Goal: Task Accomplishment & Management: Manage account settings

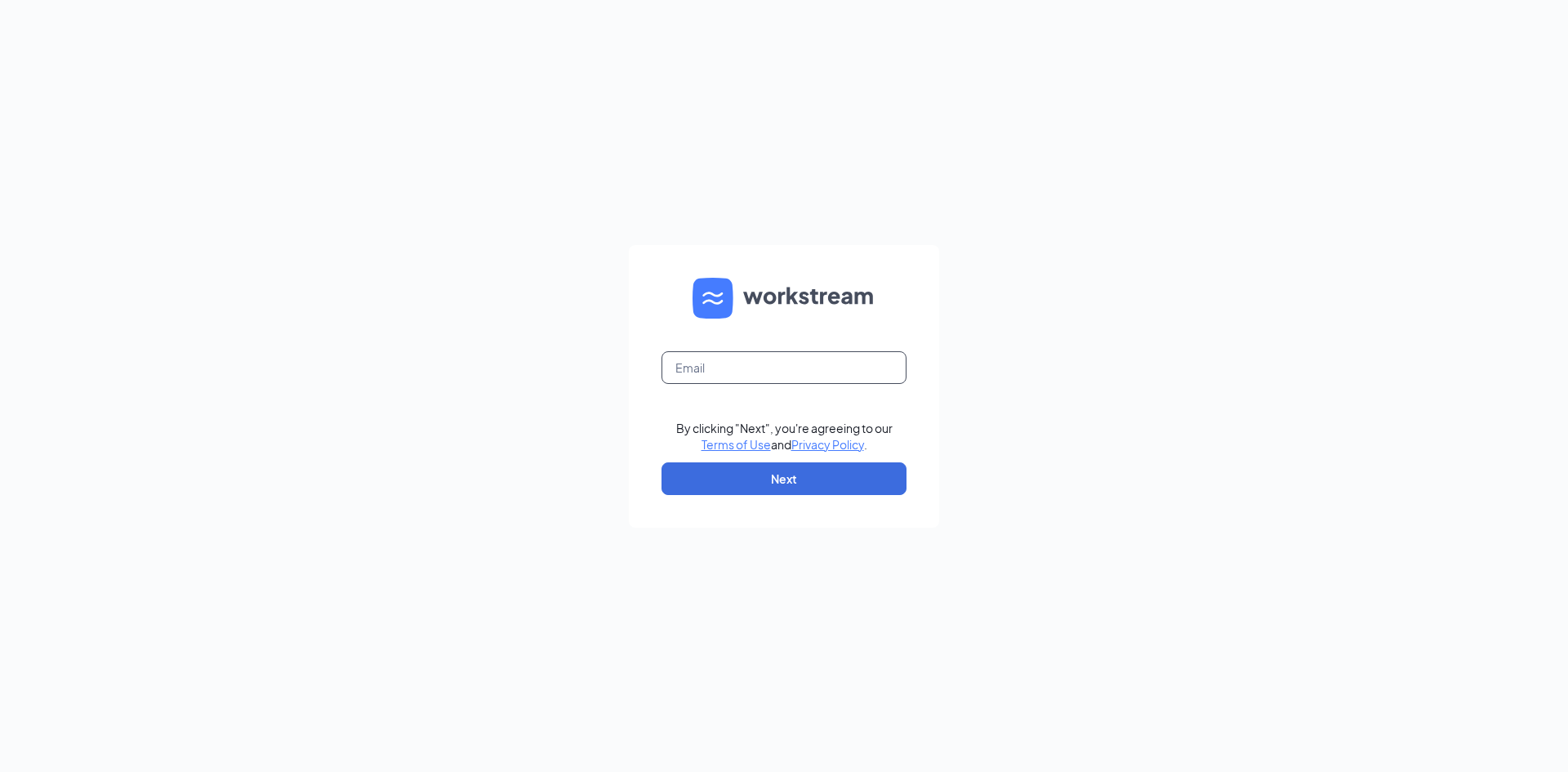
click at [790, 376] on input "text" at bounding box center [783, 368] width 245 height 33
type input "[PERSON_NAME][EMAIL_ADDRESS][DOMAIN_NAME]"
click at [744, 473] on button "Next" at bounding box center [783, 478] width 245 height 33
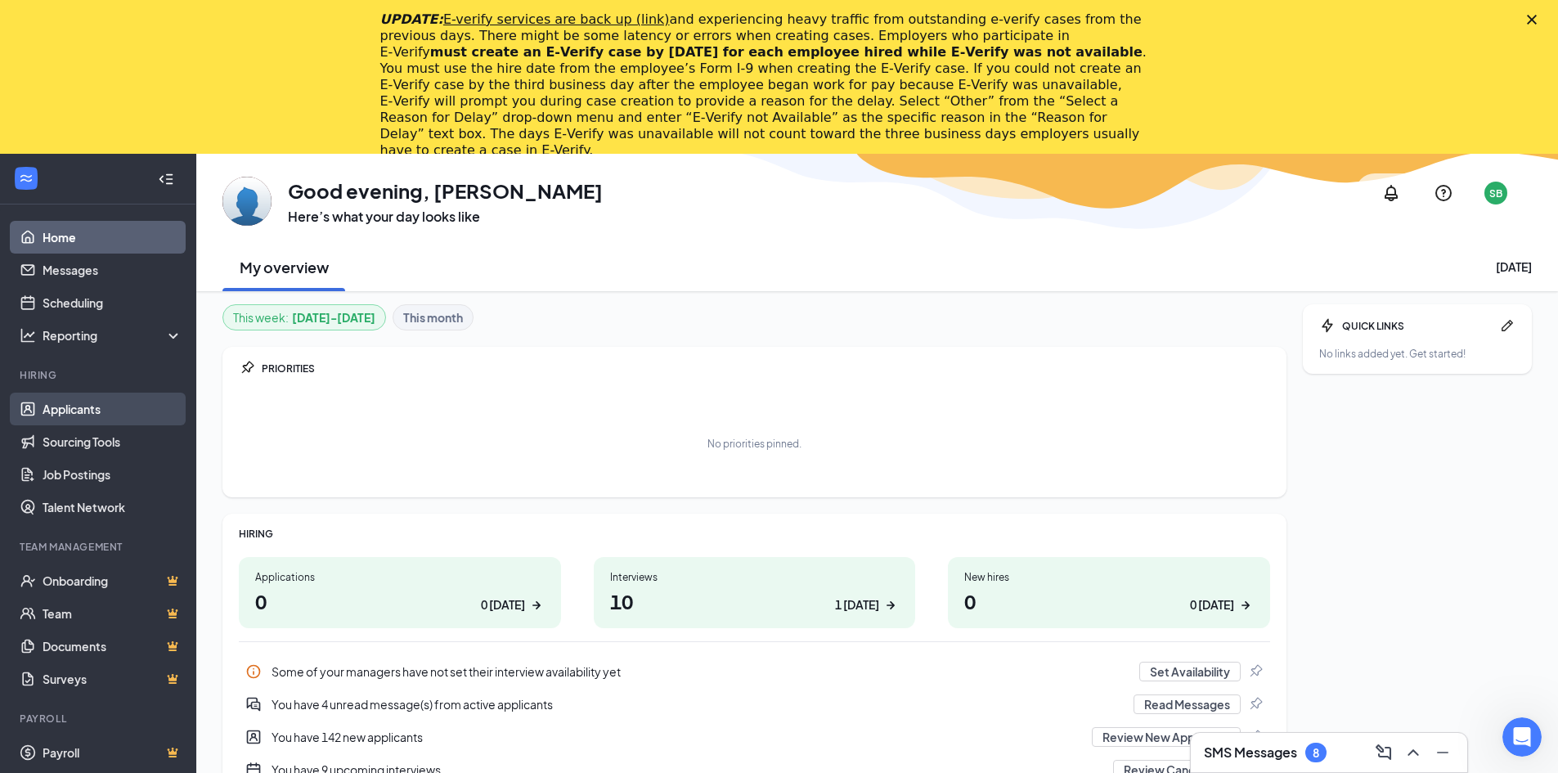
click at [98, 399] on link "Applicants" at bounding box center [113, 409] width 140 height 33
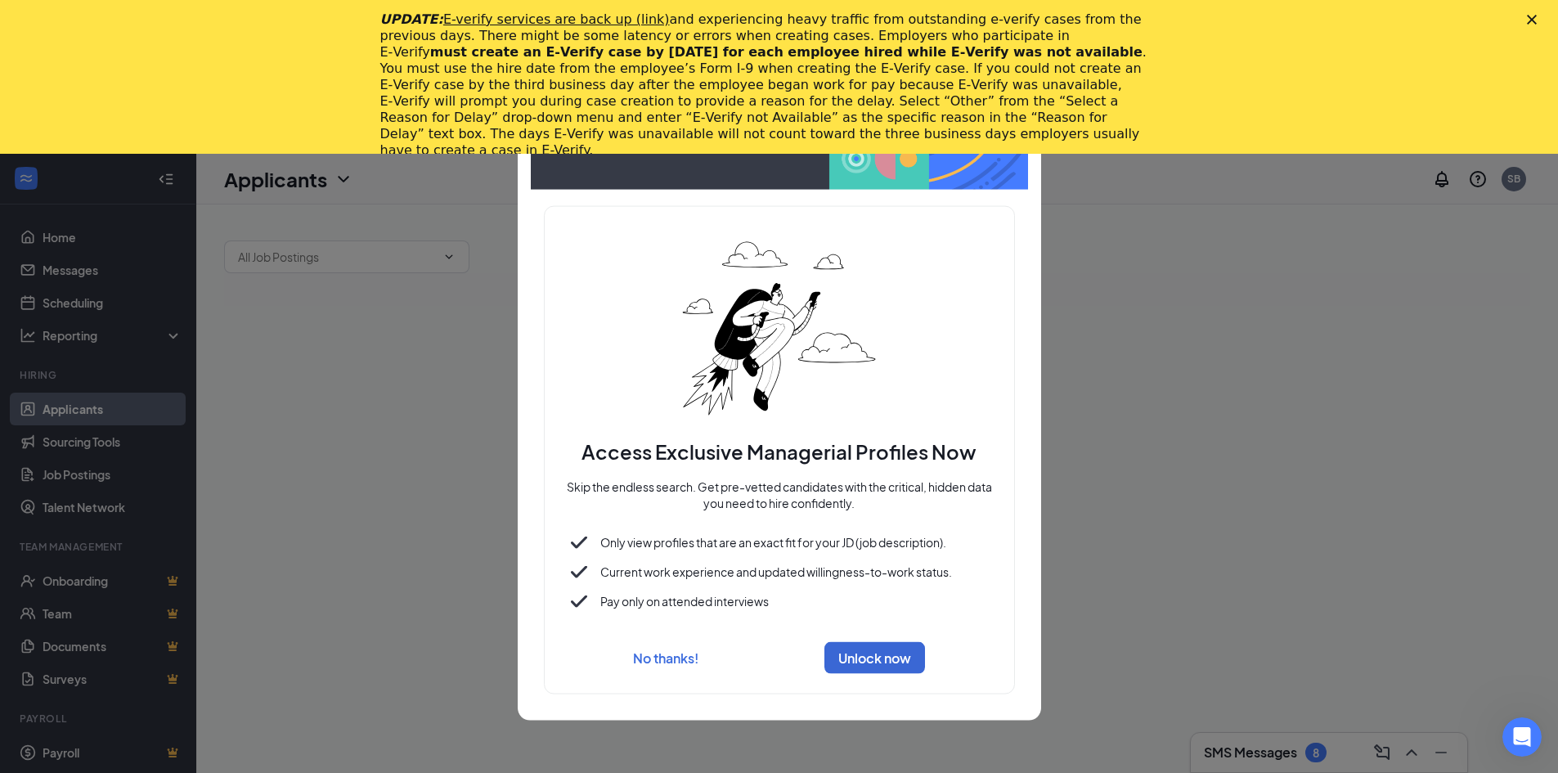
click at [1537, 16] on icon "Close" at bounding box center [1532, 20] width 10 height 10
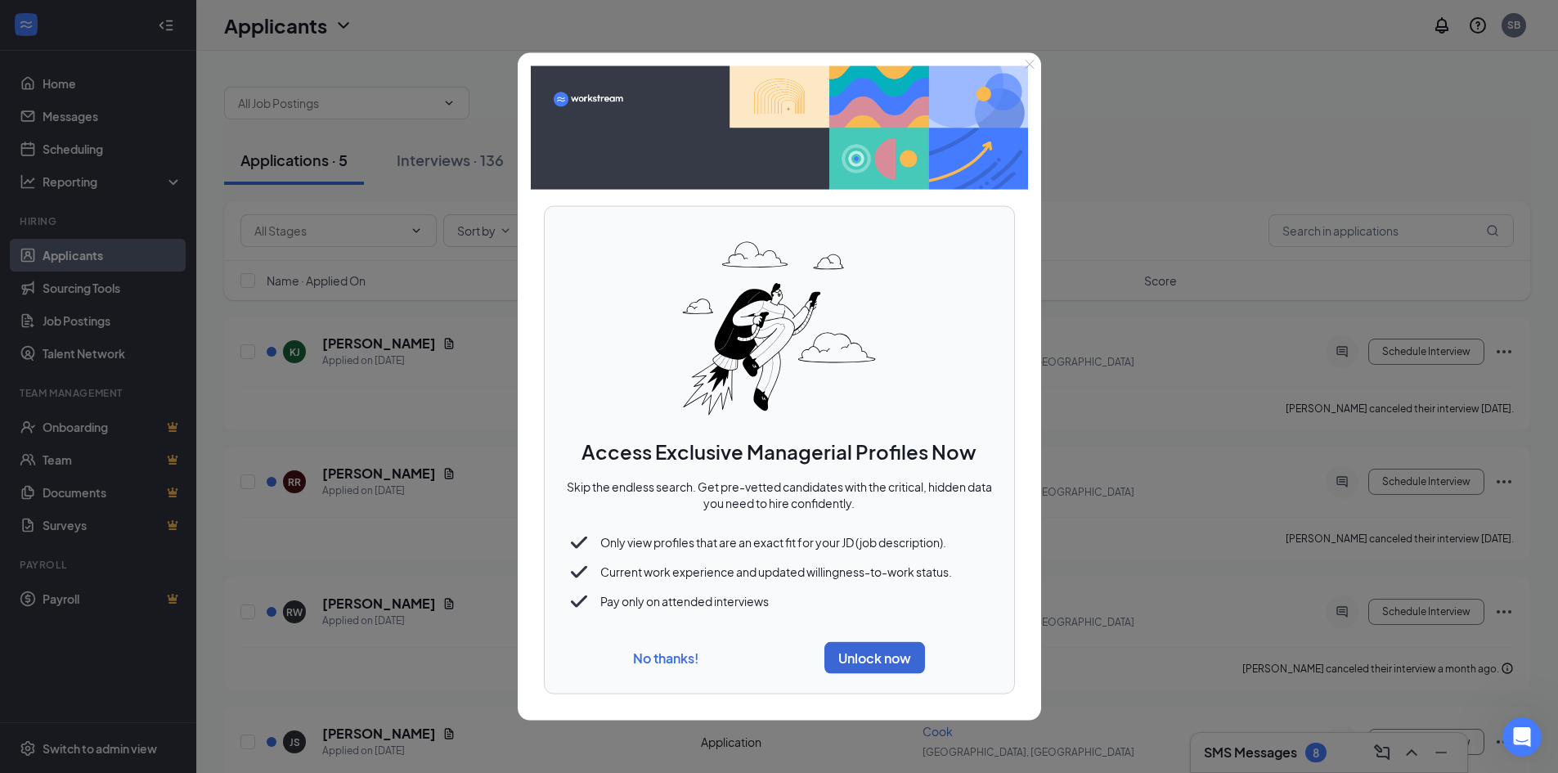
click at [696, 657] on button "No thanks!" at bounding box center [665, 657] width 65 height 17
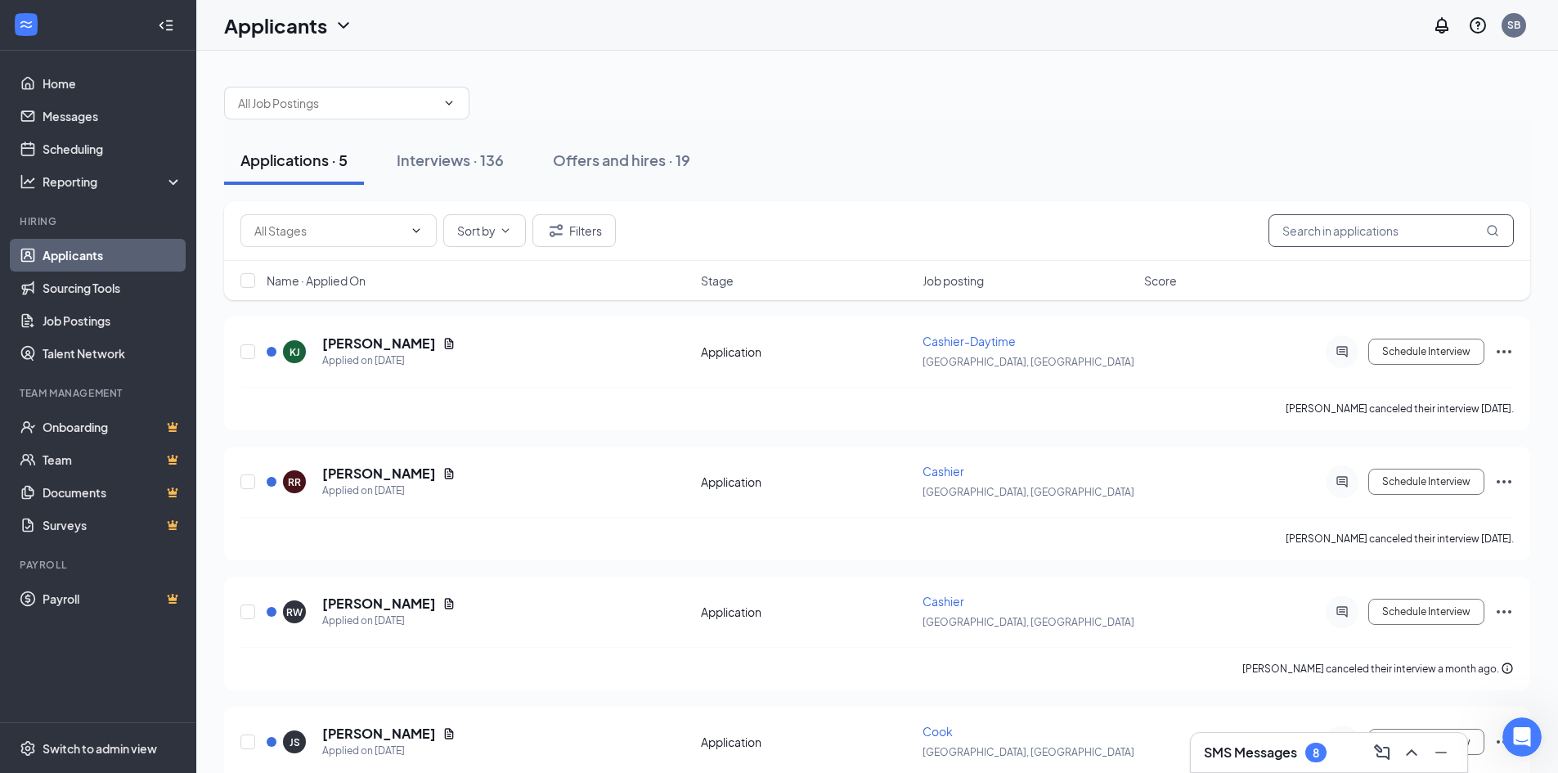
click at [1373, 240] on input "text" at bounding box center [1390, 230] width 245 height 33
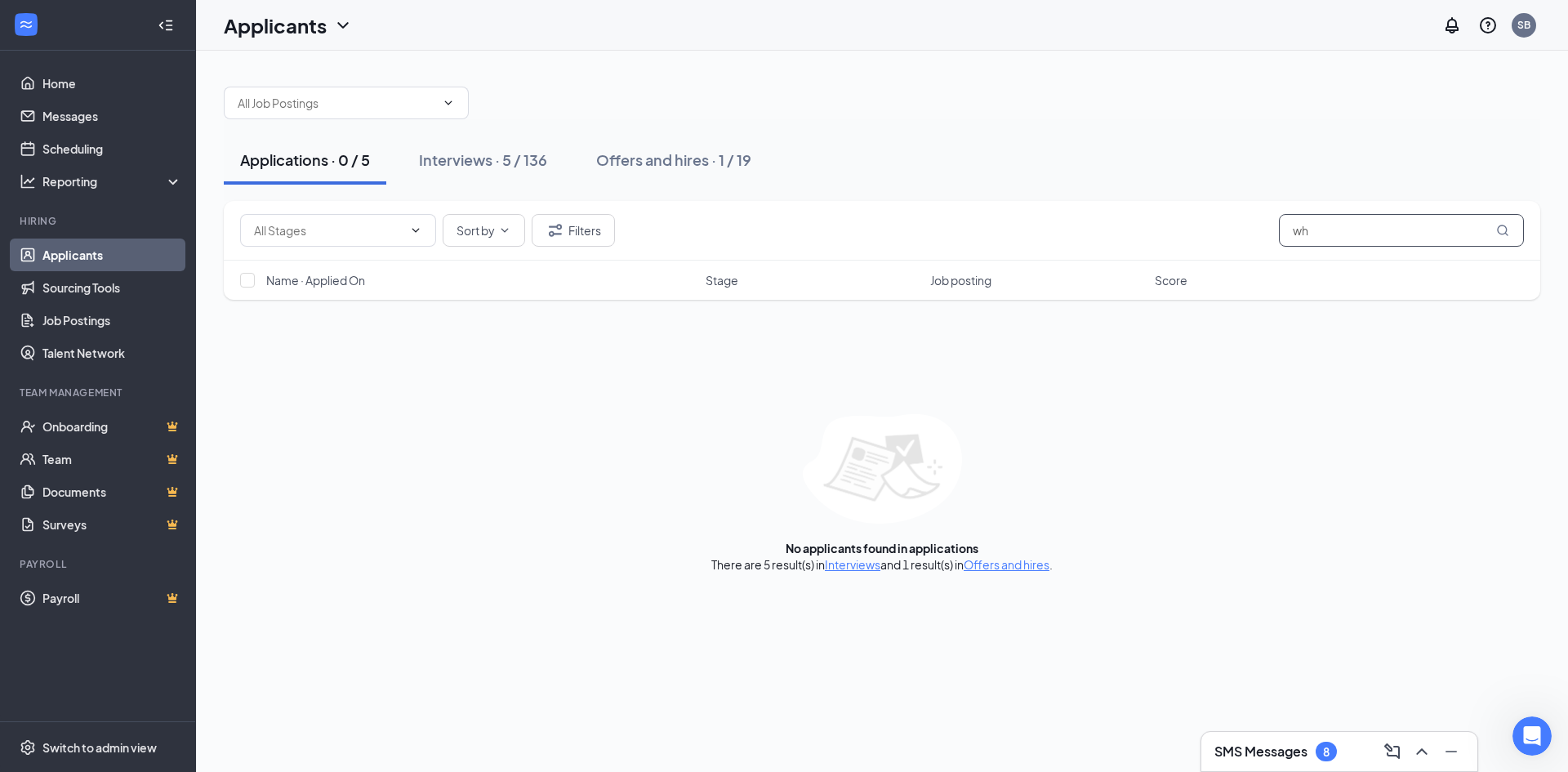
type input "w"
type input "[PERSON_NAME]"
click at [923, 562] on link "Interviews" at bounding box center [933, 564] width 56 height 15
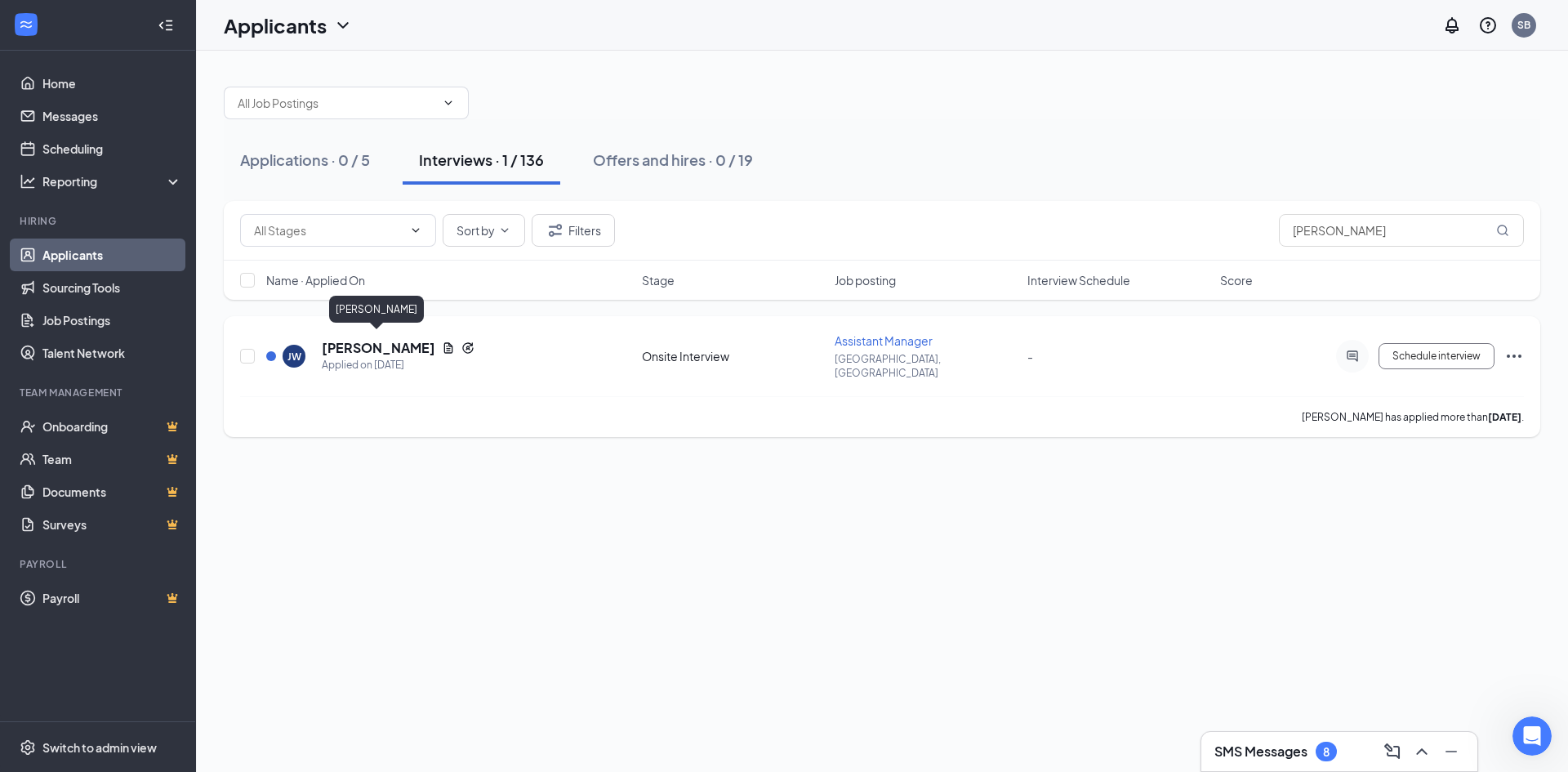
click at [332, 343] on h5 "[PERSON_NAME]" at bounding box center [379, 348] width 114 height 18
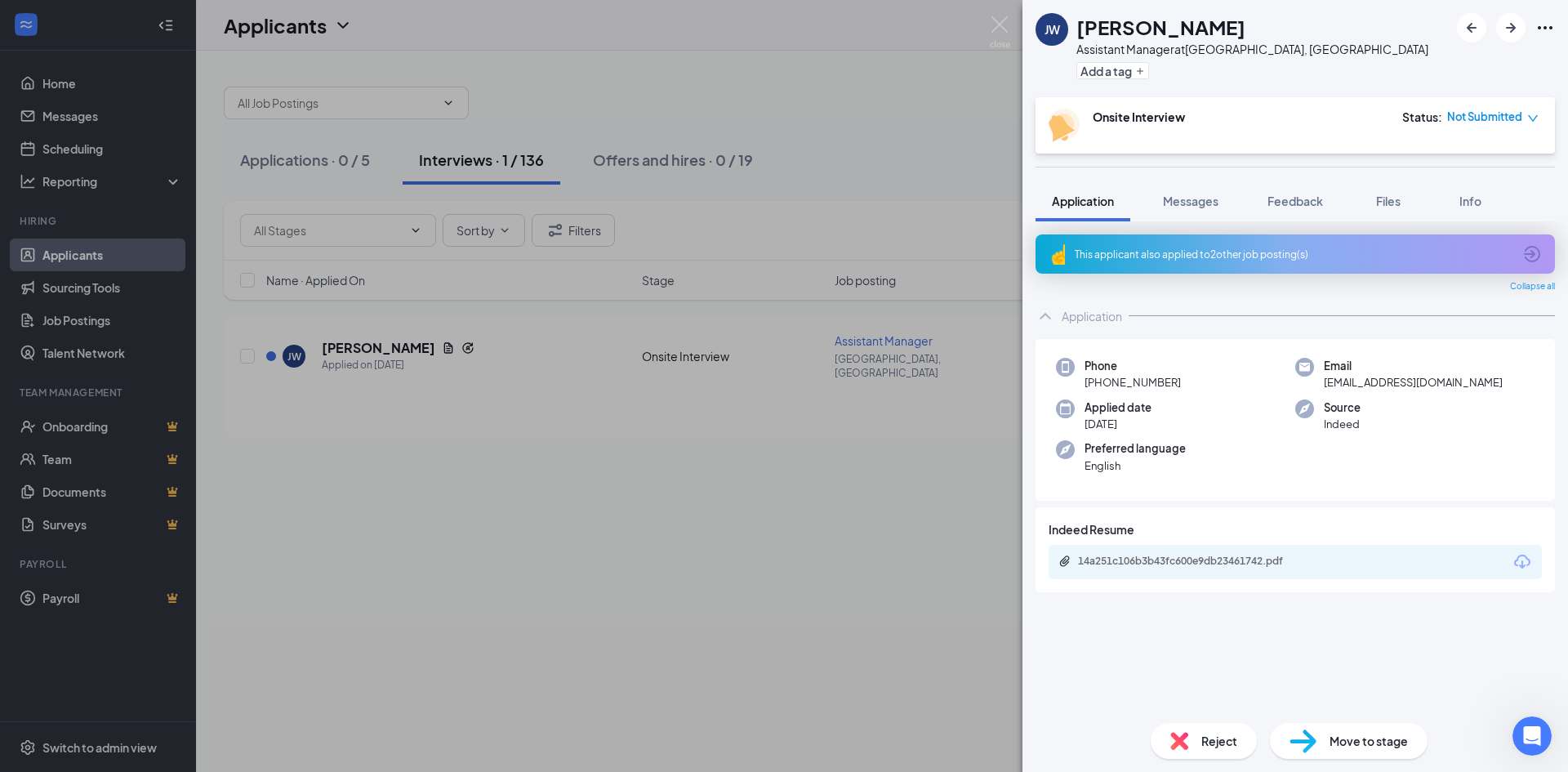
click at [1308, 742] on img at bounding box center [1302, 741] width 27 height 24
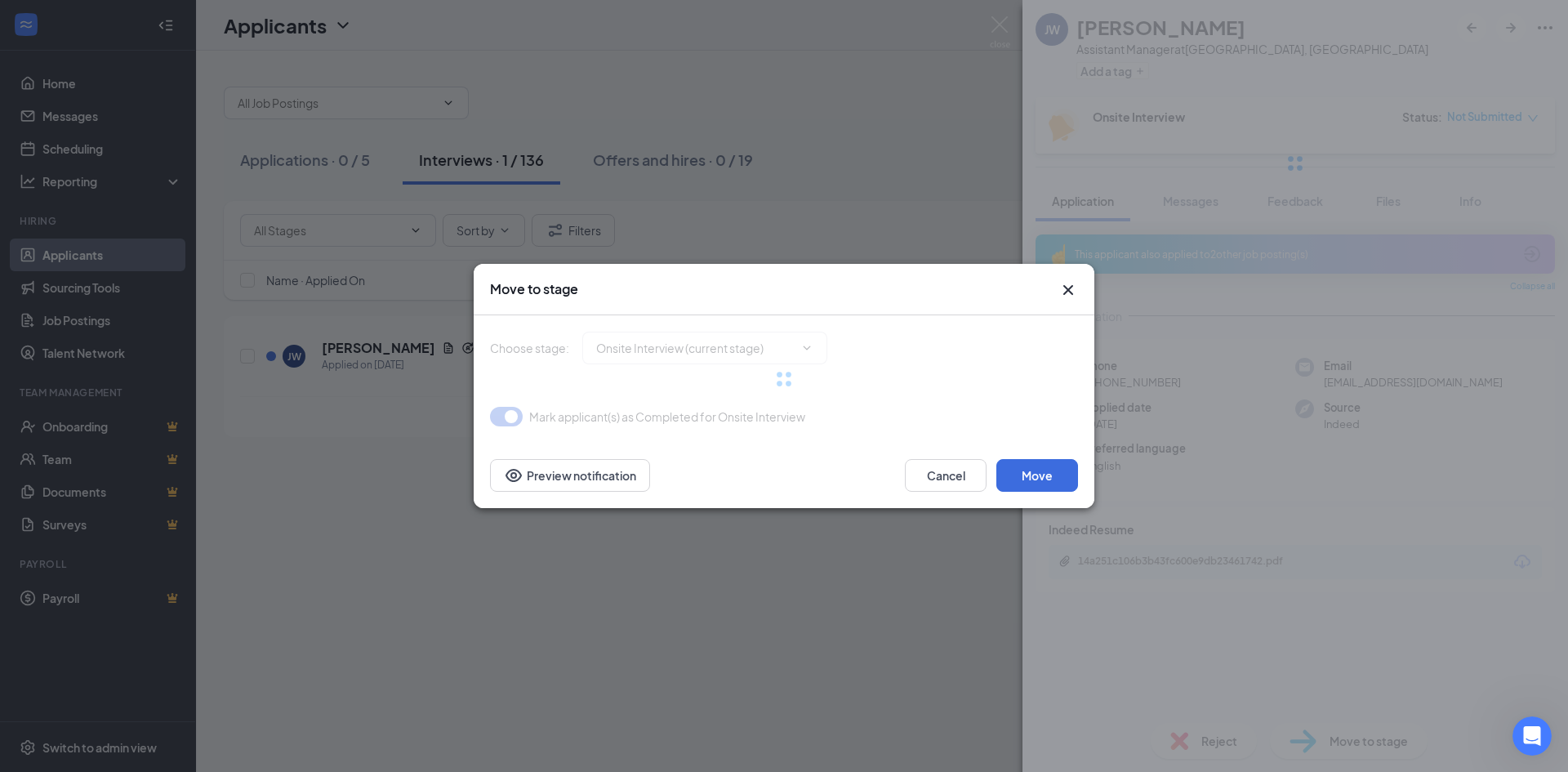
type input "Background Check (next stage)"
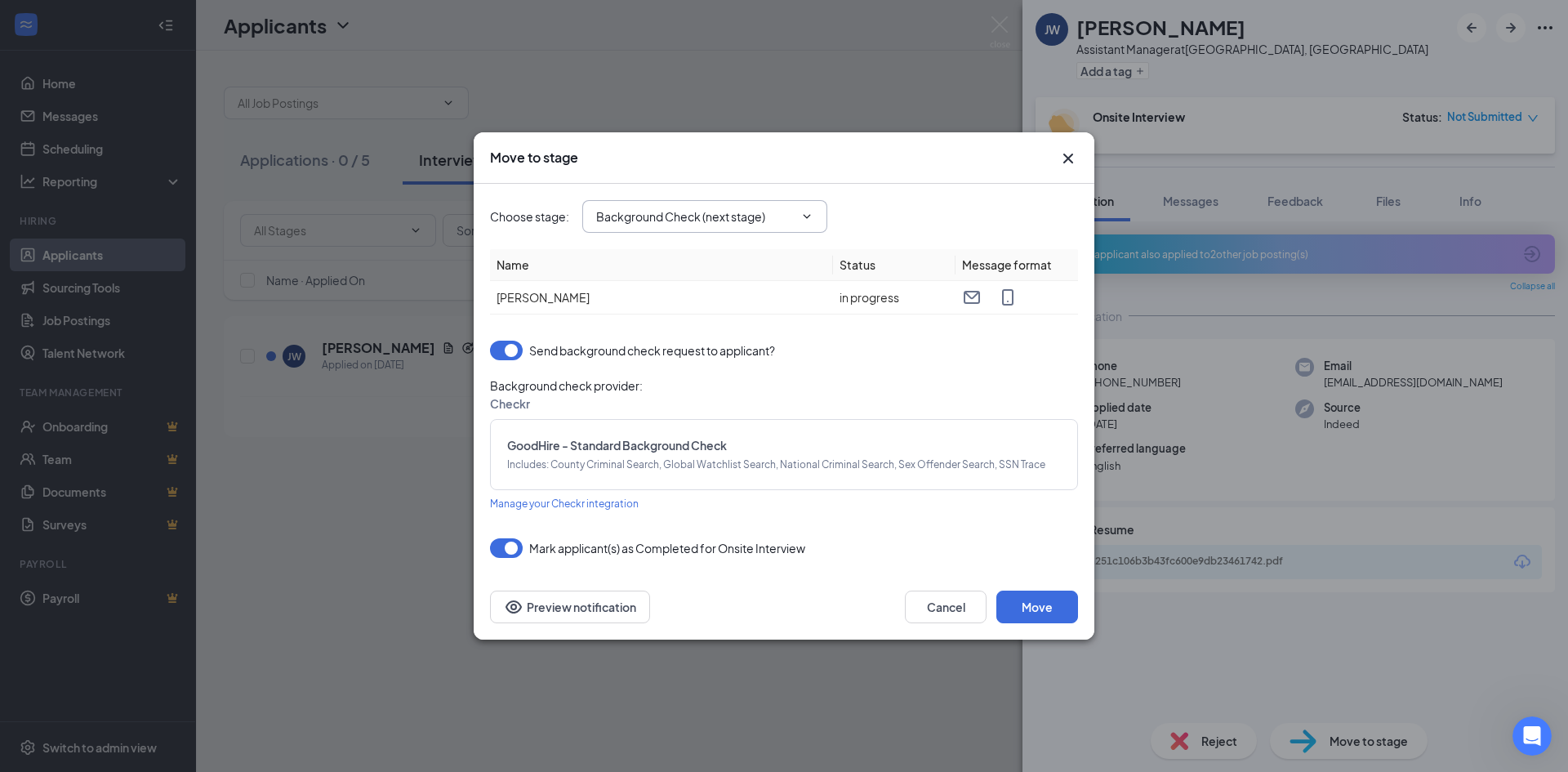
click at [661, 223] on input "Background Check (next stage)" at bounding box center [695, 217] width 198 height 18
click at [698, 322] on div "Background Check (next stage)" at bounding box center [693, 323] width 169 height 18
click at [1055, 601] on button "Move" at bounding box center [1038, 606] width 82 height 33
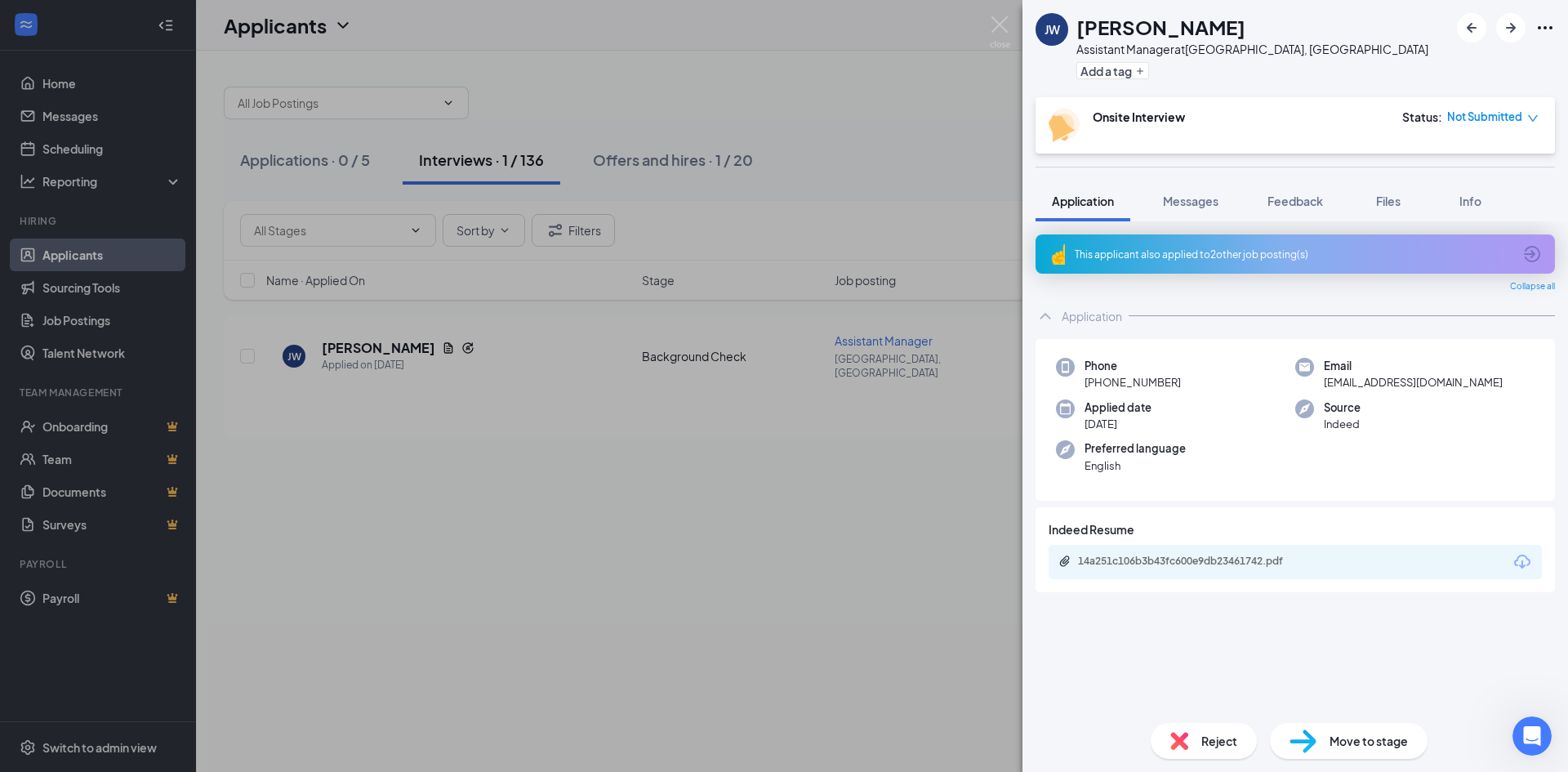
click at [817, 605] on div "[PERSON_NAME] [PERSON_NAME] Assistant Manager at [GEOGRAPHIC_DATA], [GEOGRAPHIC…" at bounding box center [784, 386] width 1568 height 772
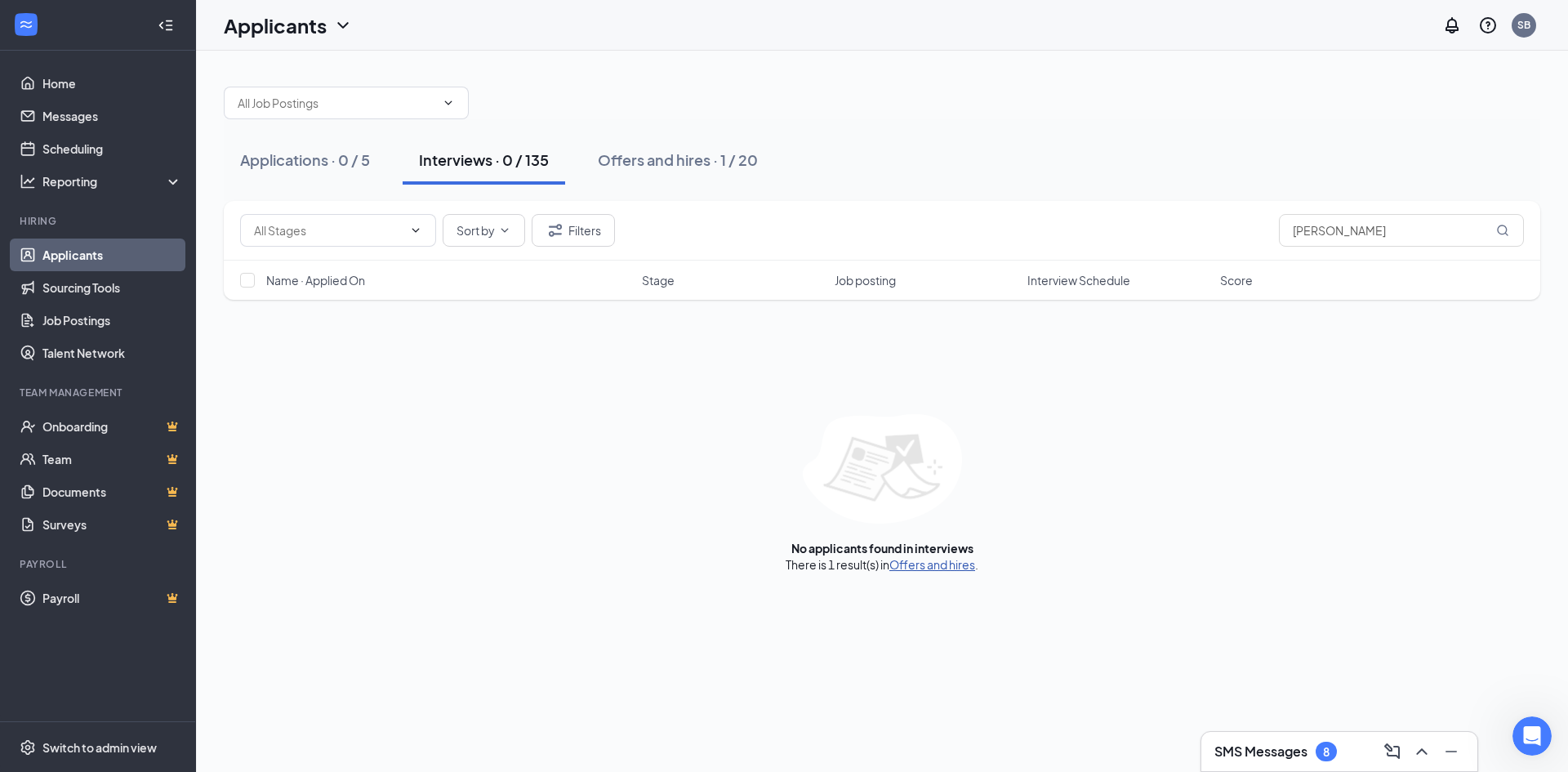
click at [934, 559] on link "Offers and hires" at bounding box center [933, 564] width 86 height 15
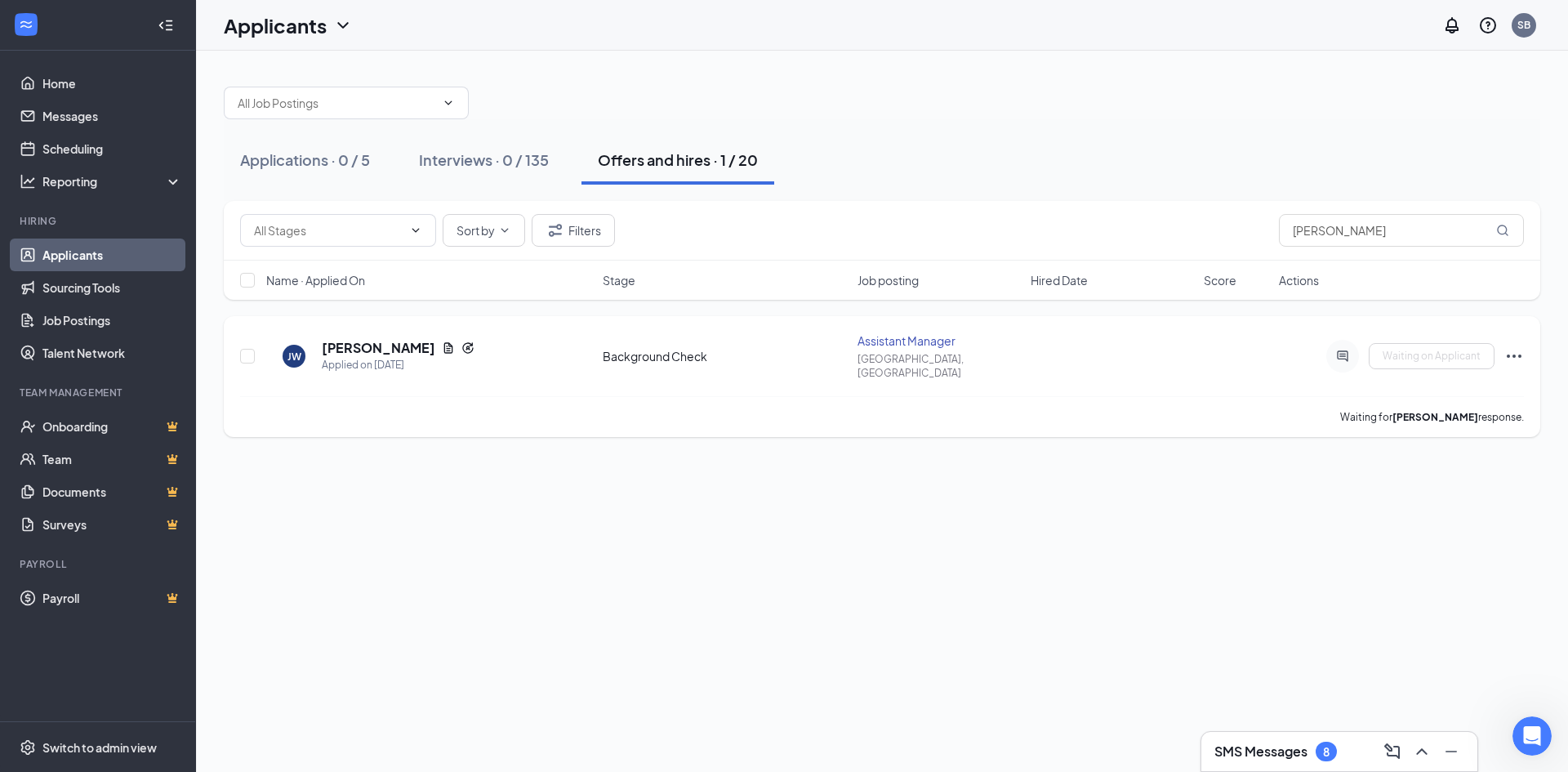
click at [927, 340] on div "Assistant Manager" at bounding box center [940, 341] width 164 height 16
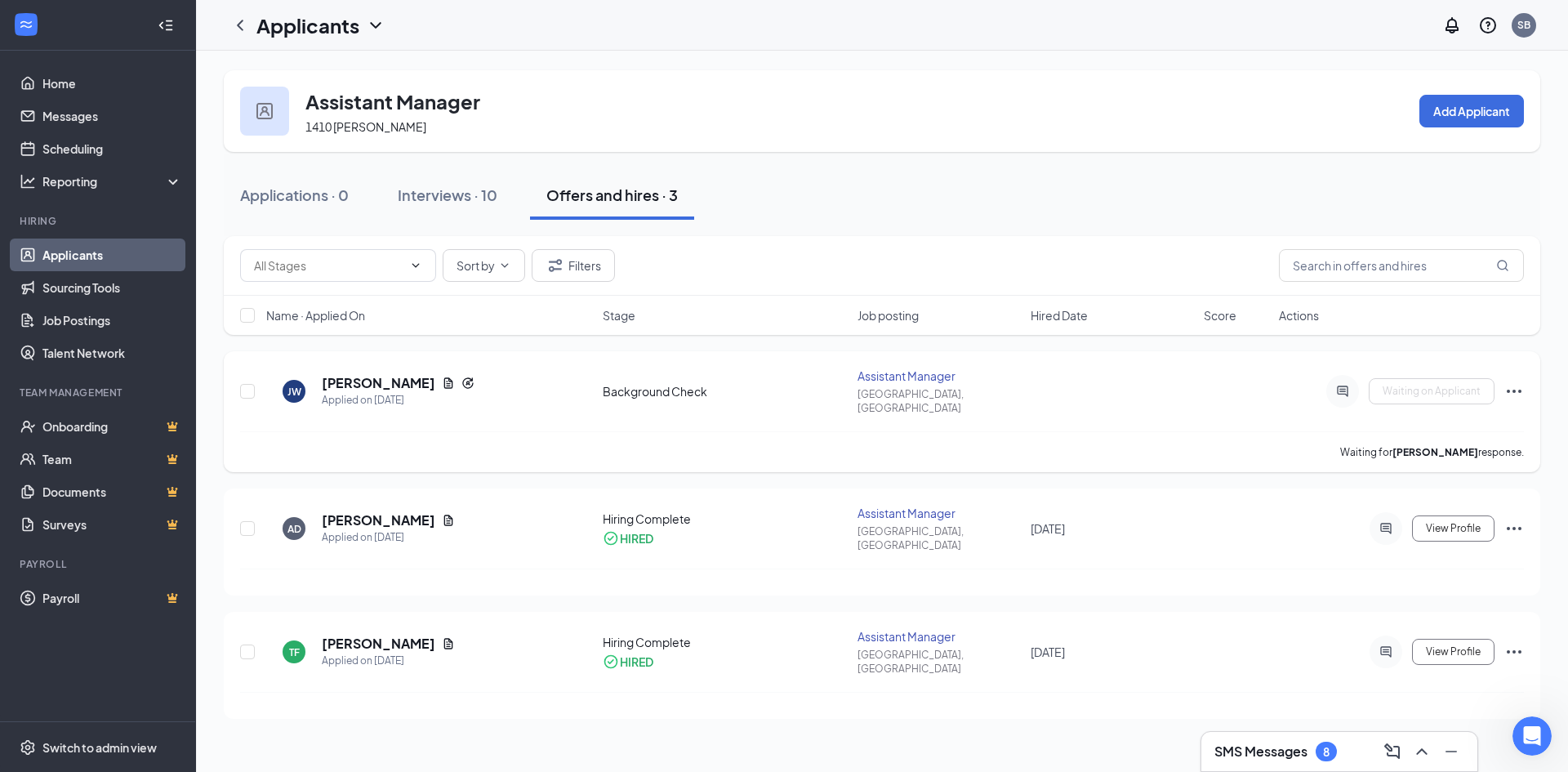
click at [897, 380] on div "Assistant Manager" at bounding box center [940, 376] width 164 height 16
drag, startPoint x: 897, startPoint y: 380, endPoint x: 1302, endPoint y: 402, distance: 405.6
click at [1302, 402] on div "[PERSON_NAME] [PERSON_NAME] Applied on [DATE] Background Check Assistant Manage…" at bounding box center [882, 399] width 1284 height 64
